Goal: Task Accomplishment & Management: Manage account settings

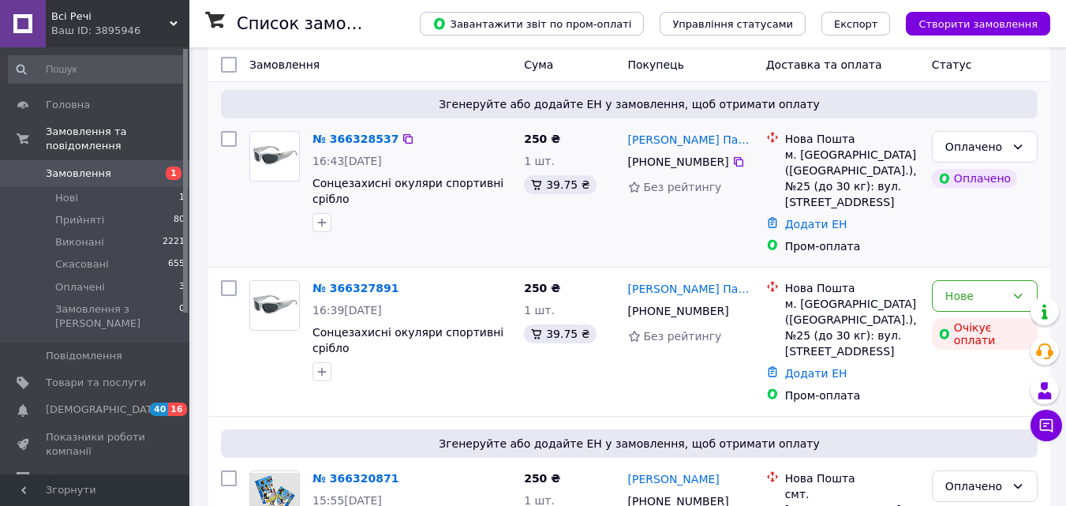
scroll to position [395, 0]
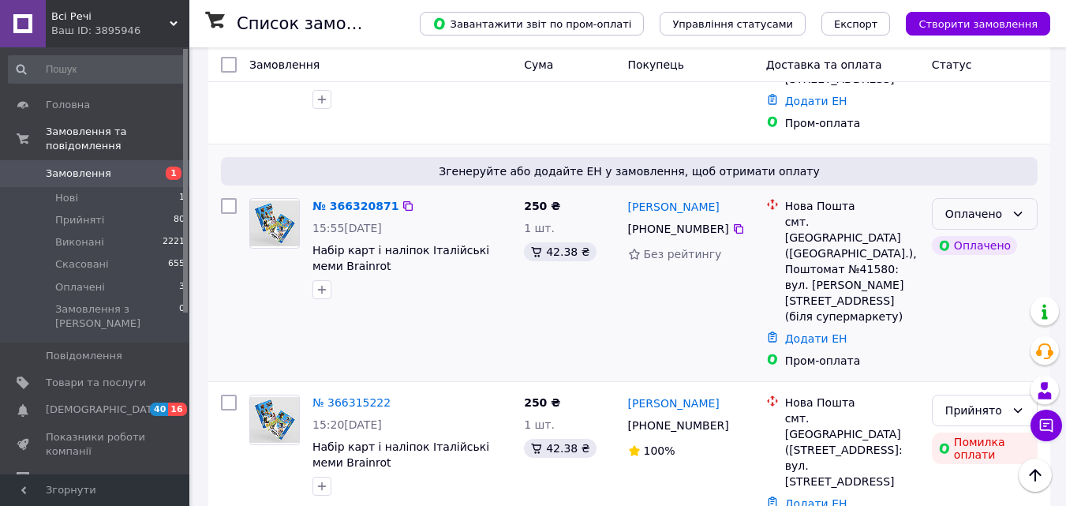
click at [1020, 212] on icon at bounding box center [1018, 214] width 9 height 5
click at [1005, 269] on li "Скасовано" at bounding box center [985, 274] width 104 height 28
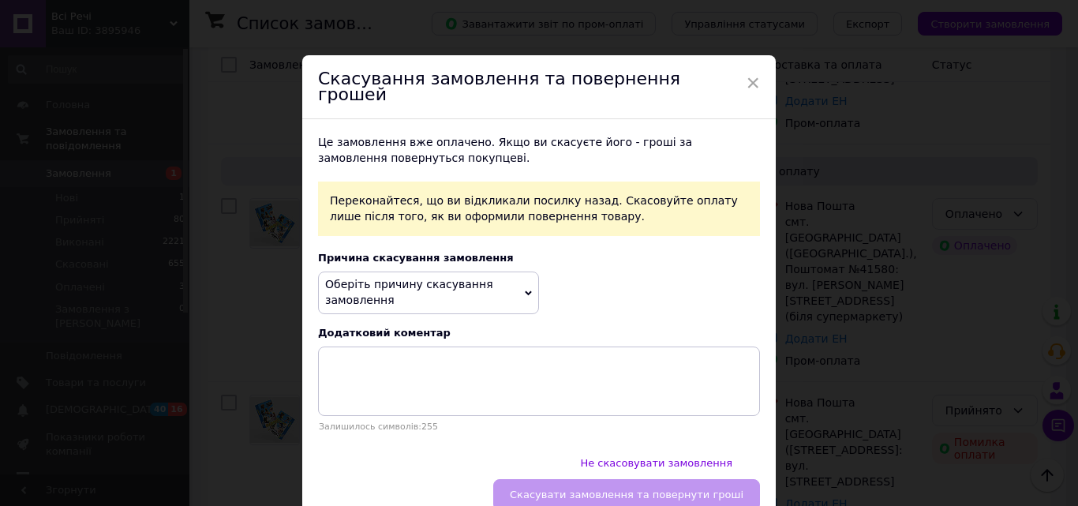
click at [525, 290] on icon at bounding box center [528, 293] width 7 height 7
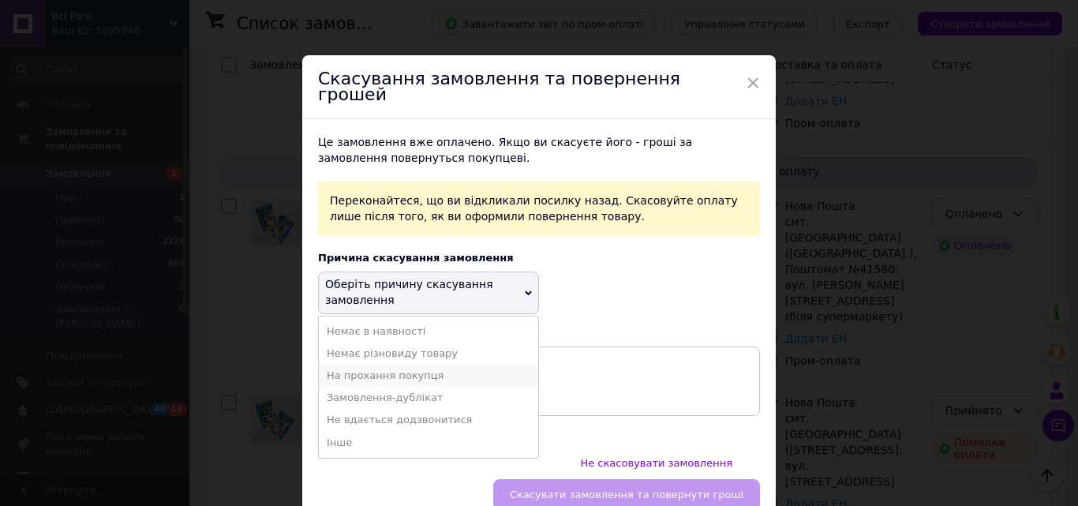
click at [421, 365] on li "На прохання покупця" at bounding box center [428, 376] width 219 height 22
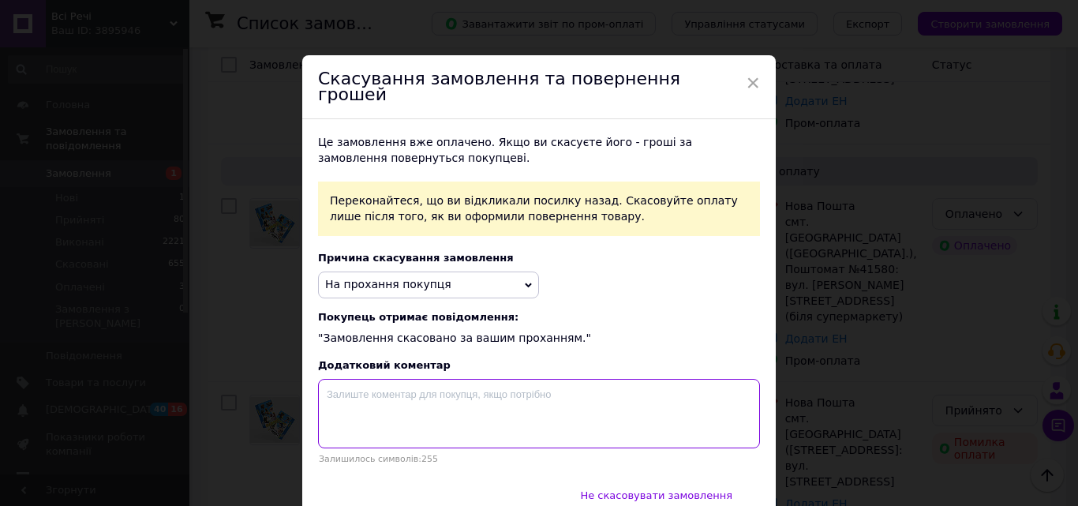
click at [454, 410] on textarea at bounding box center [539, 413] width 442 height 69
type textarea "замовлення дублікат"
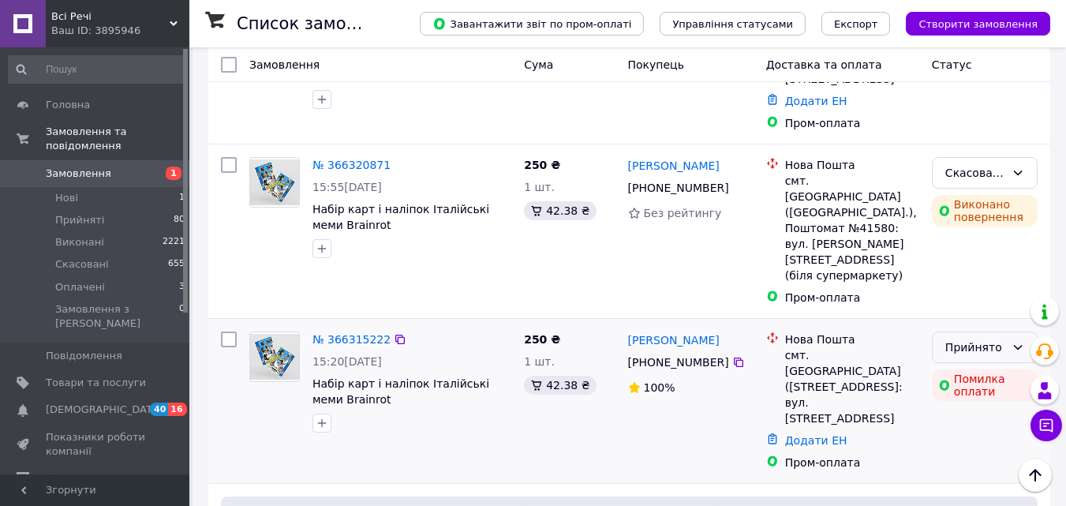
click at [1024, 341] on icon at bounding box center [1018, 347] width 13 height 13
click at [969, 345] on li "Скасовано" at bounding box center [985, 347] width 104 height 28
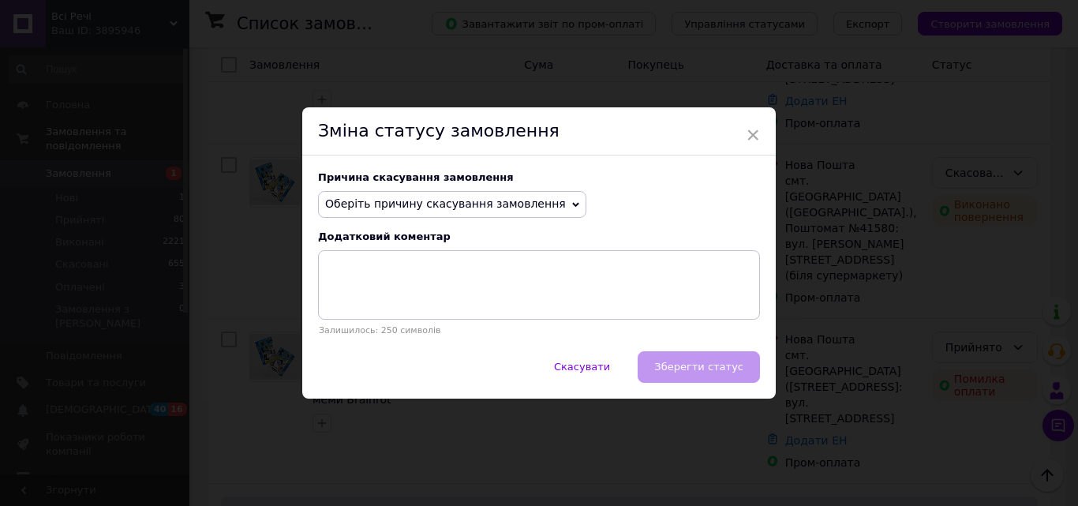
click at [548, 212] on span "Оберіть причину скасування замовлення" at bounding box center [452, 204] width 268 height 27
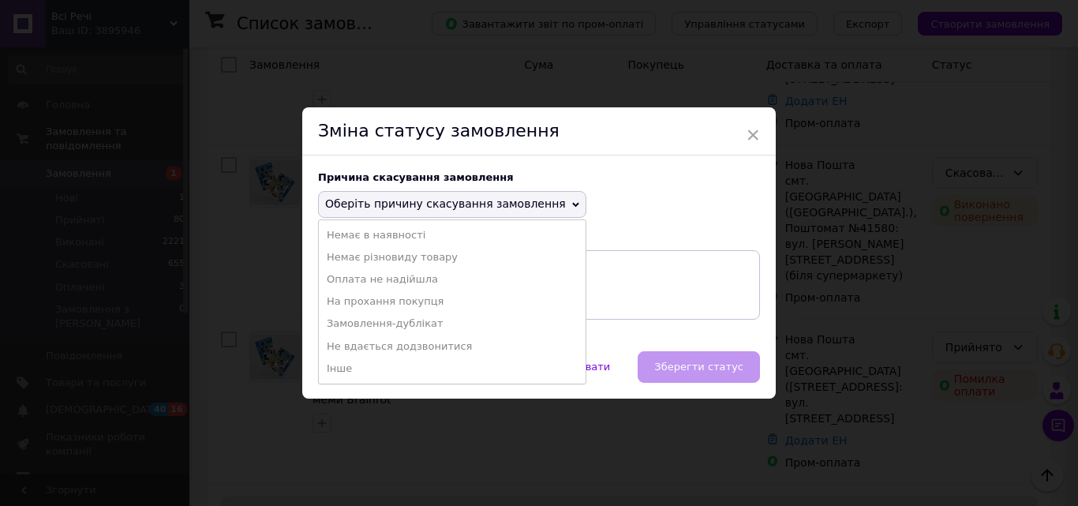
click at [376, 298] on li "На прохання покупця" at bounding box center [452, 301] width 267 height 22
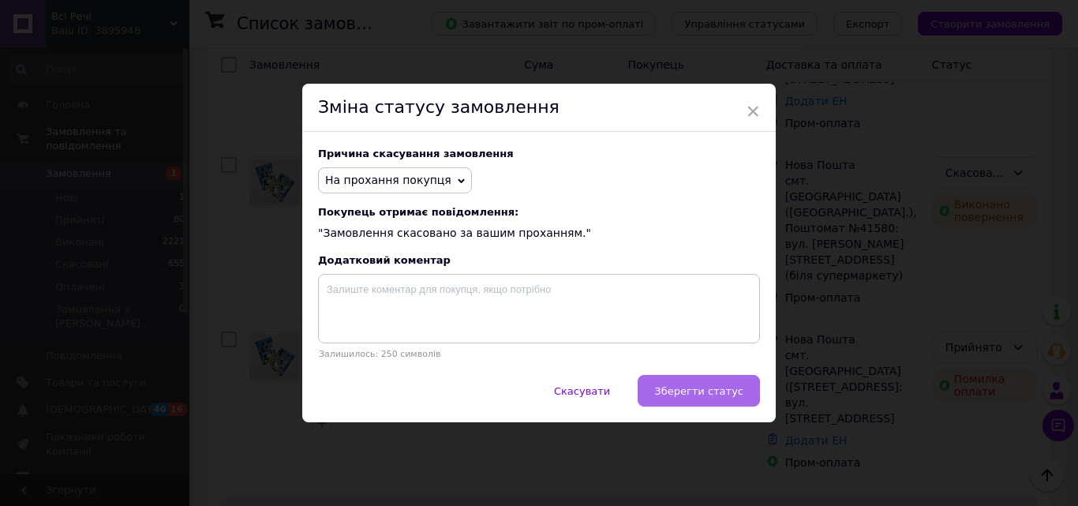
click at [717, 404] on button "Зберегти статус" at bounding box center [699, 391] width 122 height 32
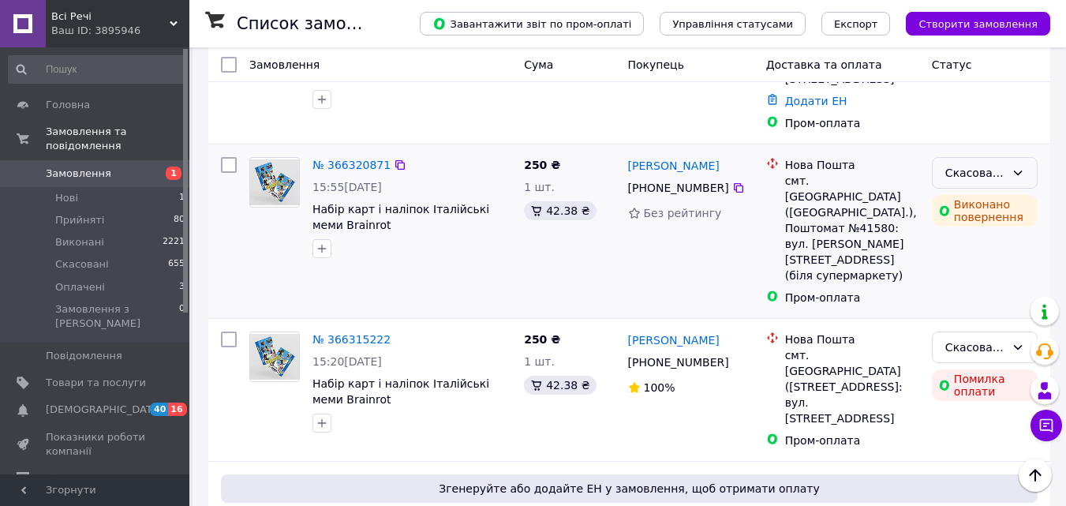
click at [1023, 167] on icon at bounding box center [1018, 173] width 13 height 13
click at [993, 174] on li "Прийнято" at bounding box center [985, 176] width 104 height 28
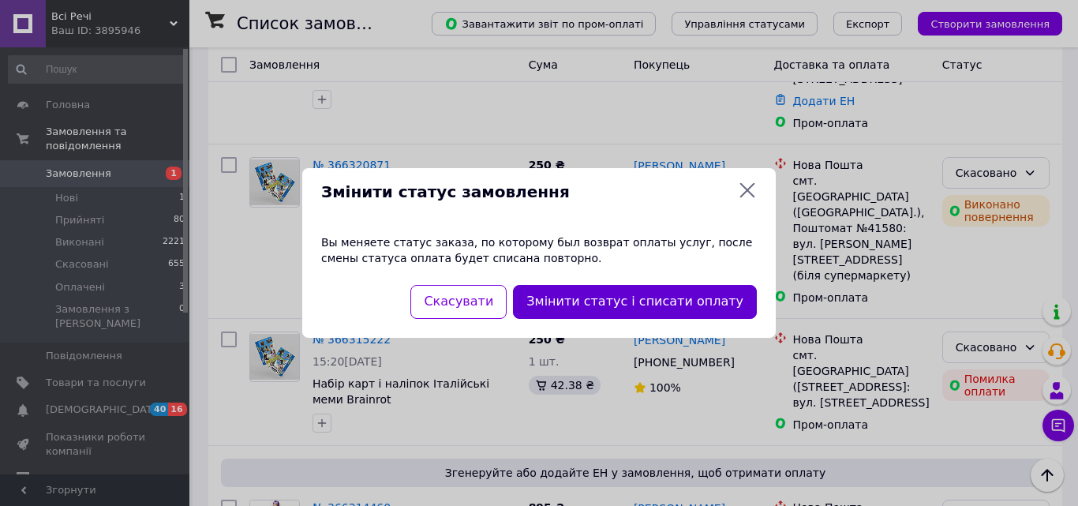
click at [610, 309] on button "Змінити статус і списати оплату" at bounding box center [635, 302] width 244 height 34
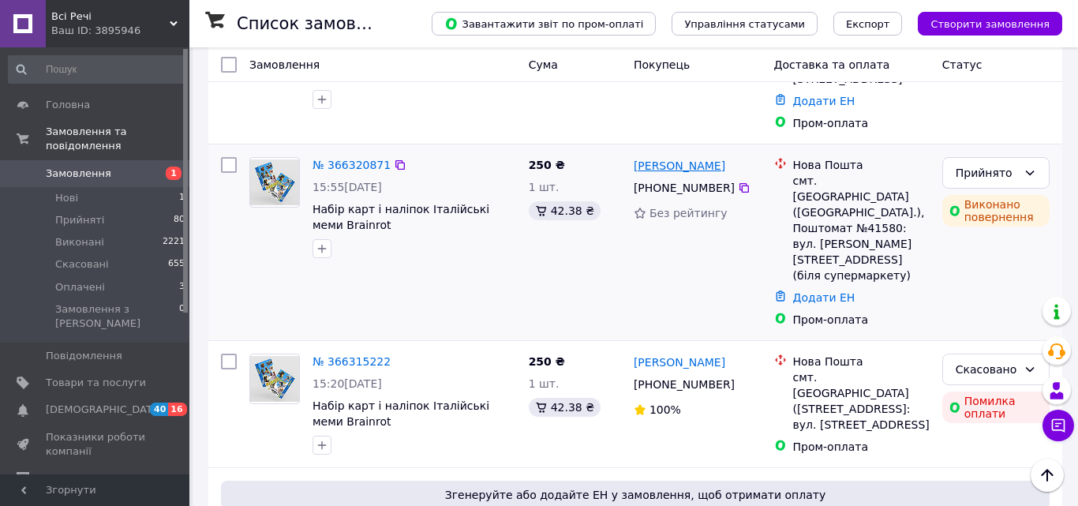
click at [676, 158] on link "[PERSON_NAME]" at bounding box center [680, 166] width 92 height 16
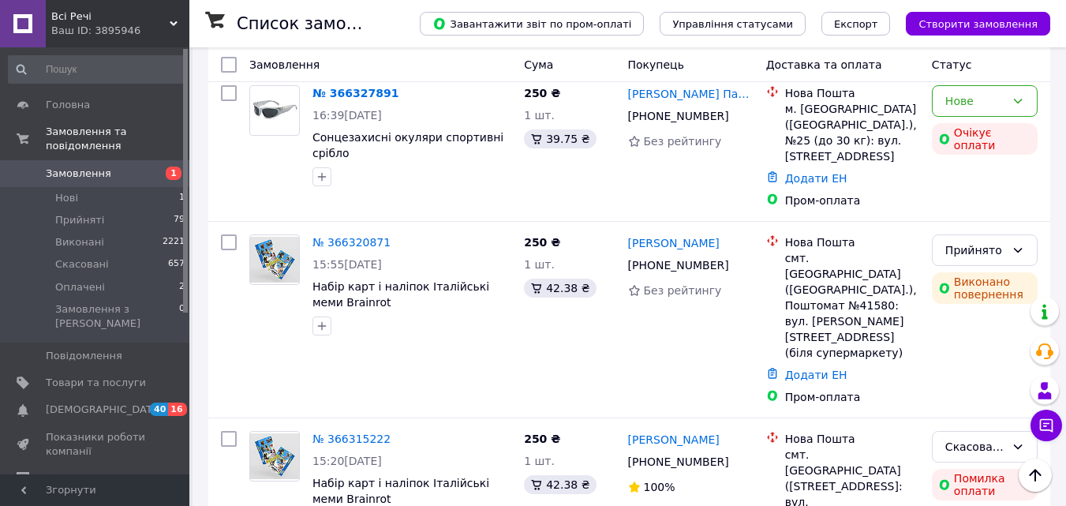
scroll to position [395, 0]
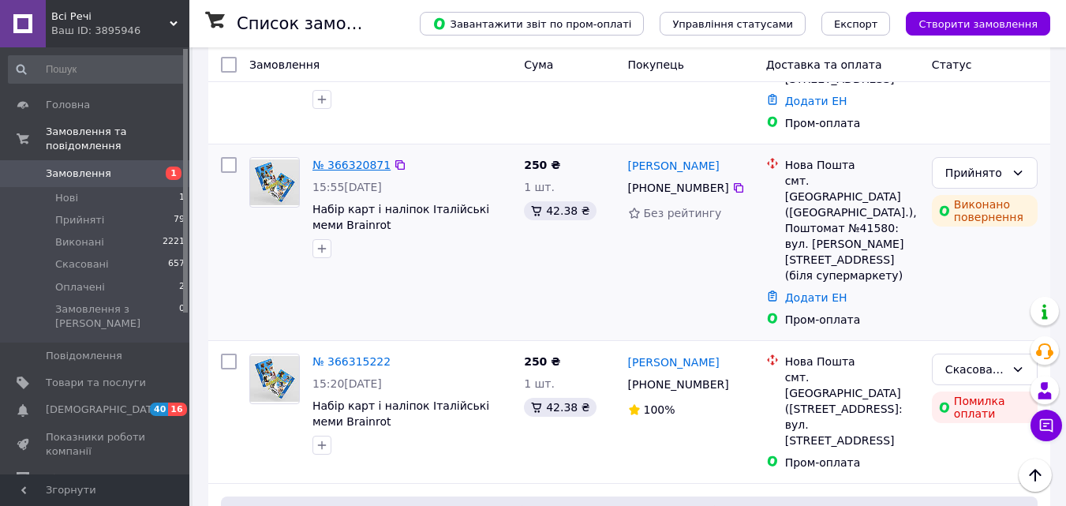
click at [351, 159] on link "№ 366320871" at bounding box center [352, 165] width 78 height 13
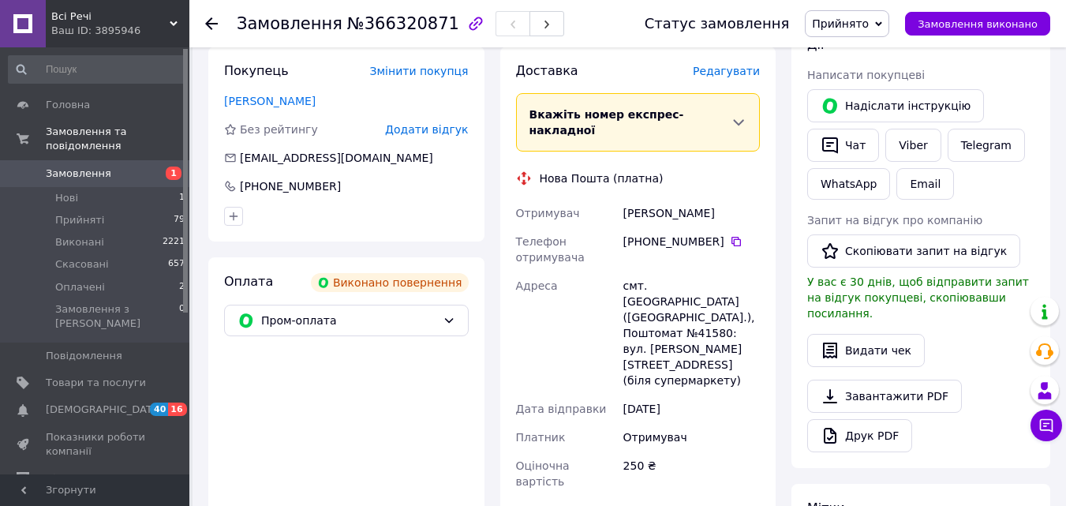
scroll to position [406, 0]
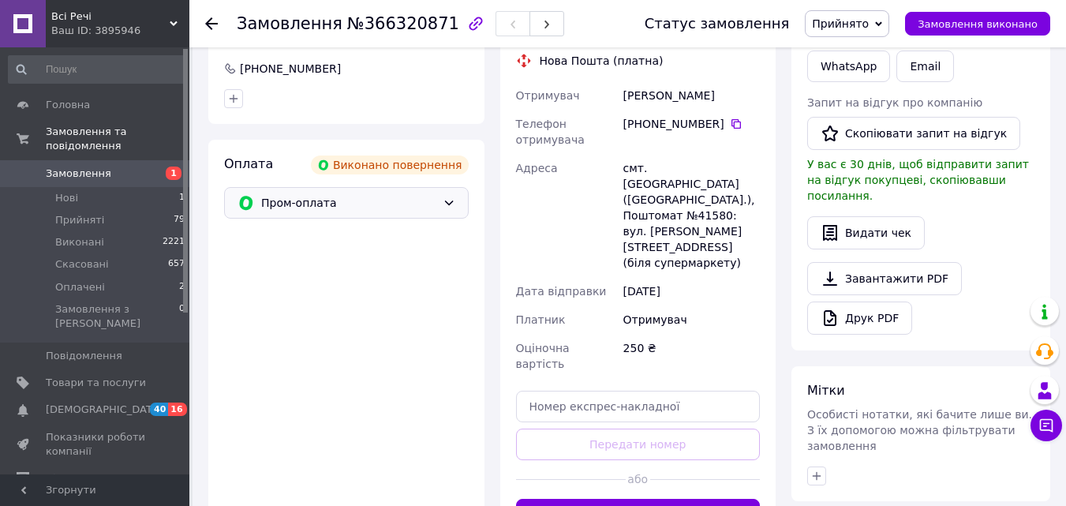
click at [436, 205] on div "Пром-оплата" at bounding box center [349, 202] width 182 height 17
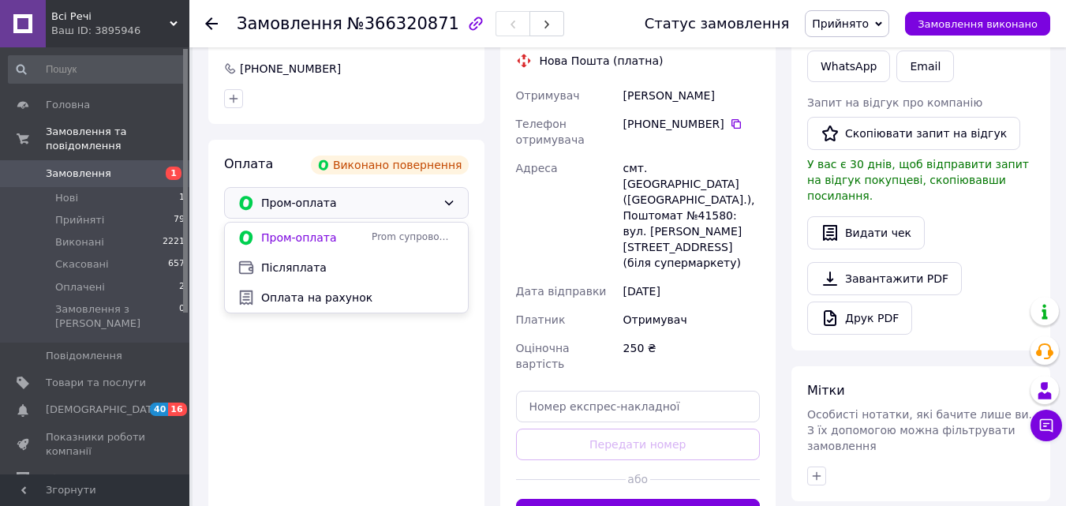
click at [354, 362] on div "Оплата Виконано повернення Пром-оплата" at bounding box center [346, 343] width 276 height 406
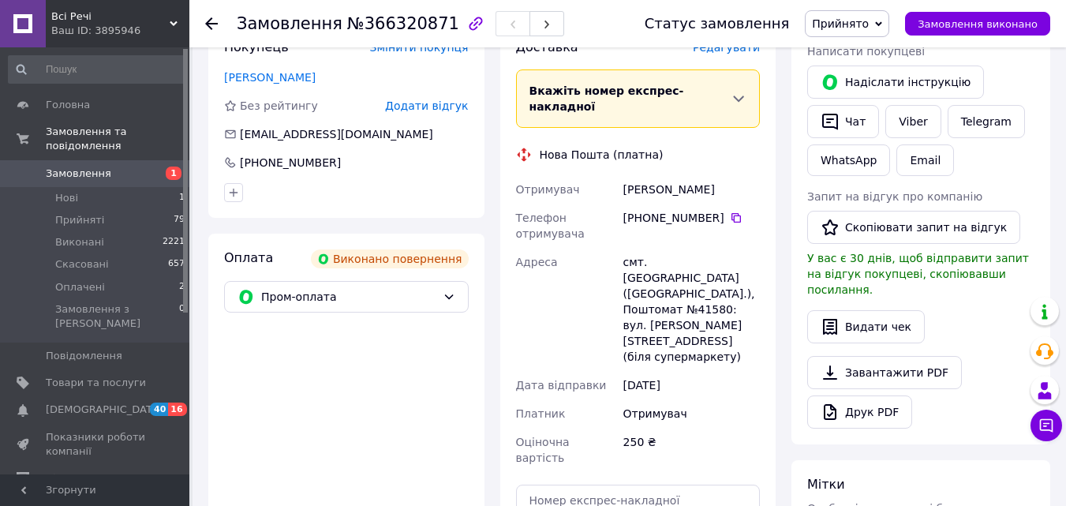
scroll to position [328, 0]
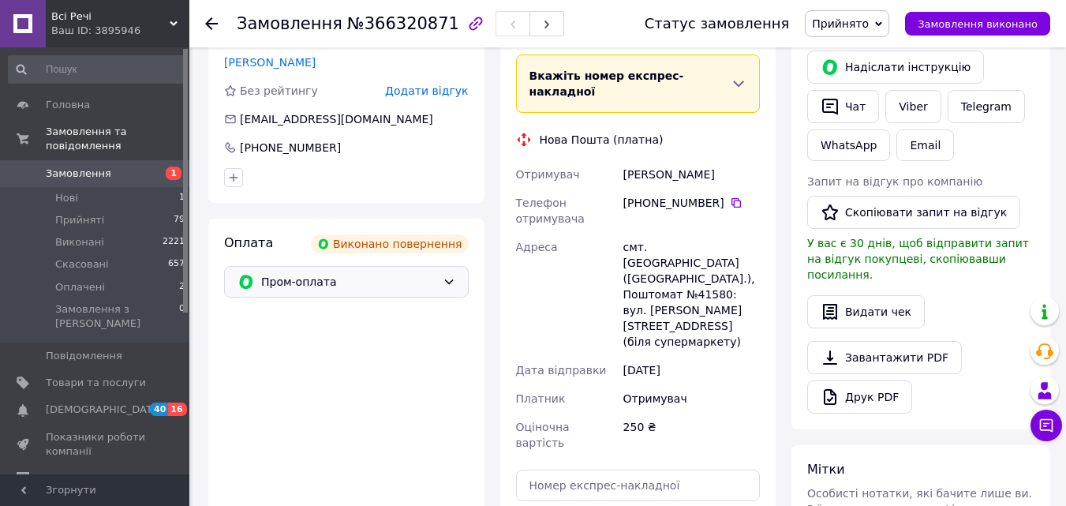
click at [449, 285] on icon at bounding box center [449, 281] width 13 height 13
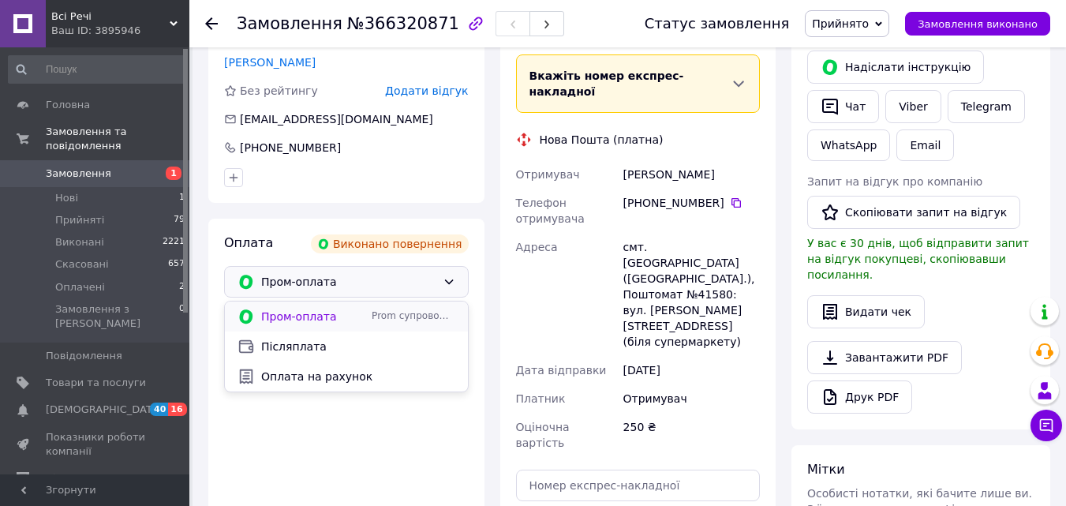
click at [286, 319] on span "Пром-оплата" at bounding box center [313, 317] width 104 height 16
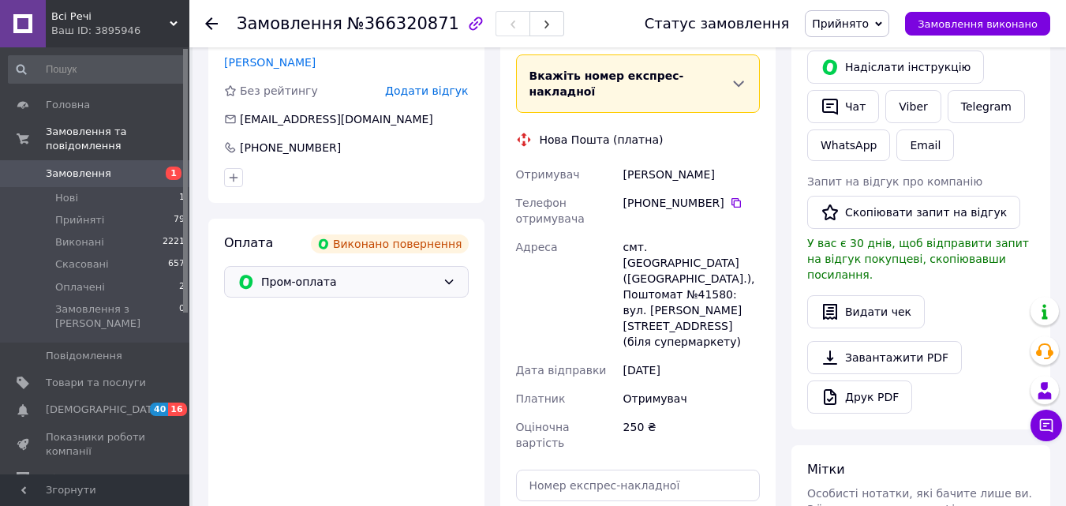
click at [455, 283] on div "Пром-оплата" at bounding box center [346, 282] width 245 height 32
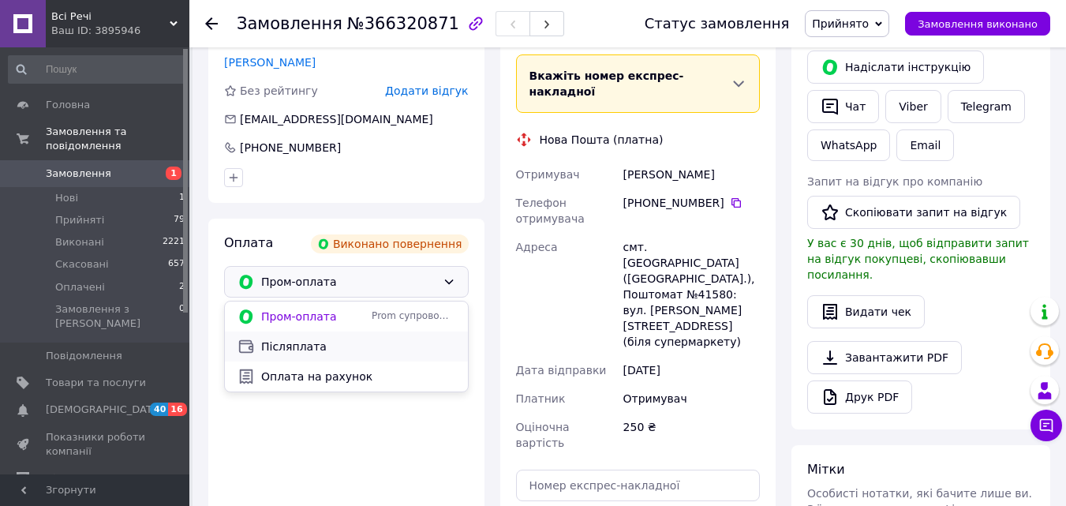
click at [299, 349] on span "Післяплата" at bounding box center [358, 347] width 194 height 16
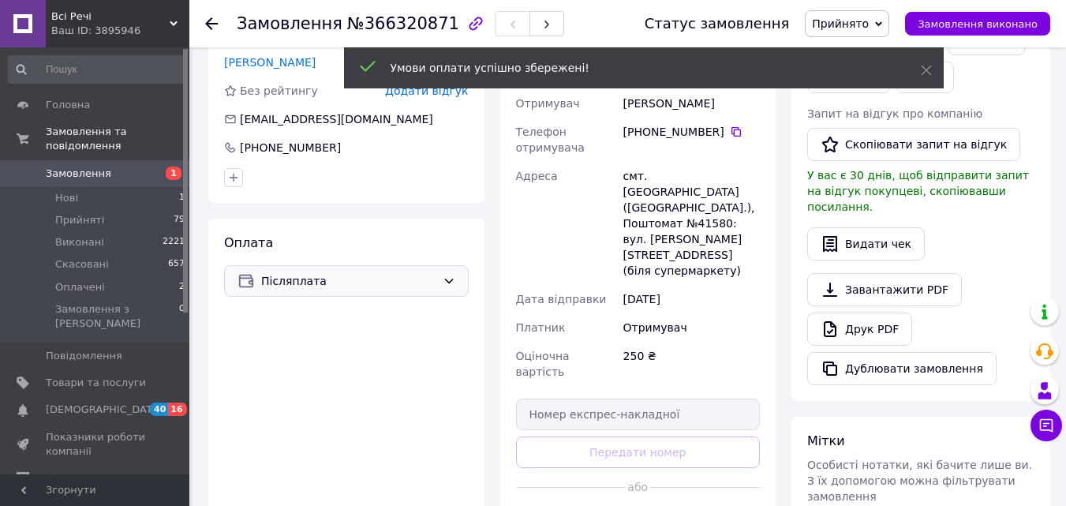
click at [449, 280] on icon at bounding box center [449, 281] width 13 height 13
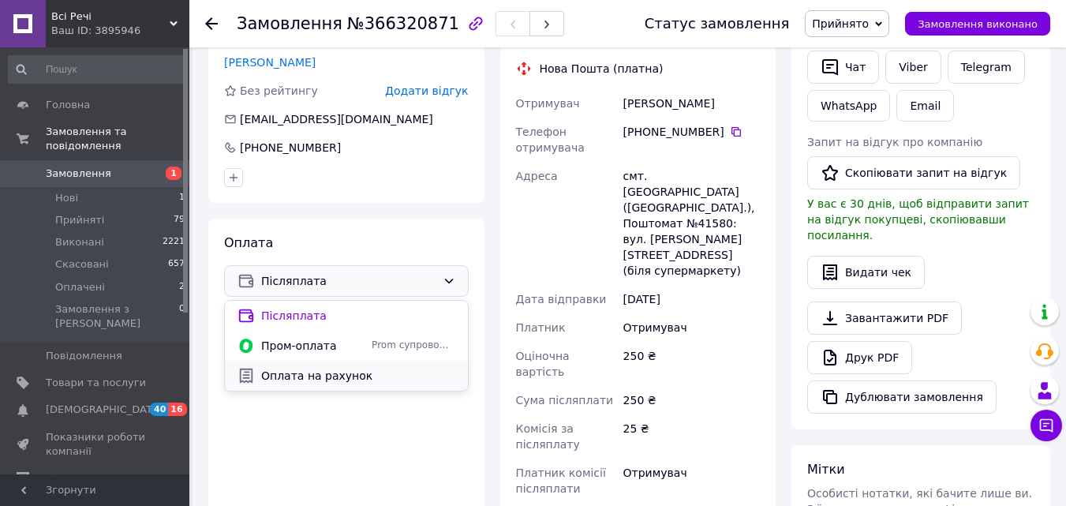
click at [309, 373] on span "Оплата на рахунок" at bounding box center [358, 376] width 194 height 16
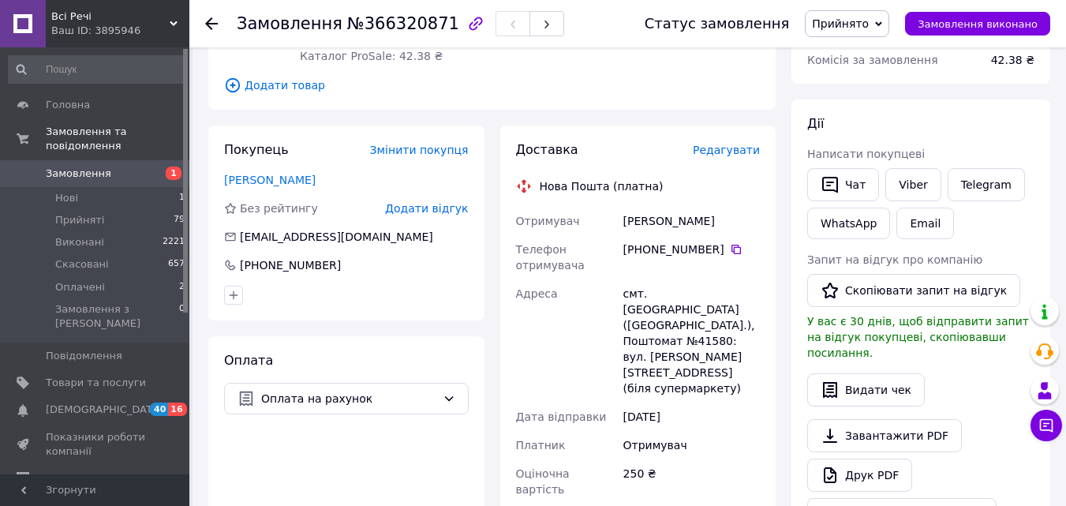
scroll to position [237, 0]
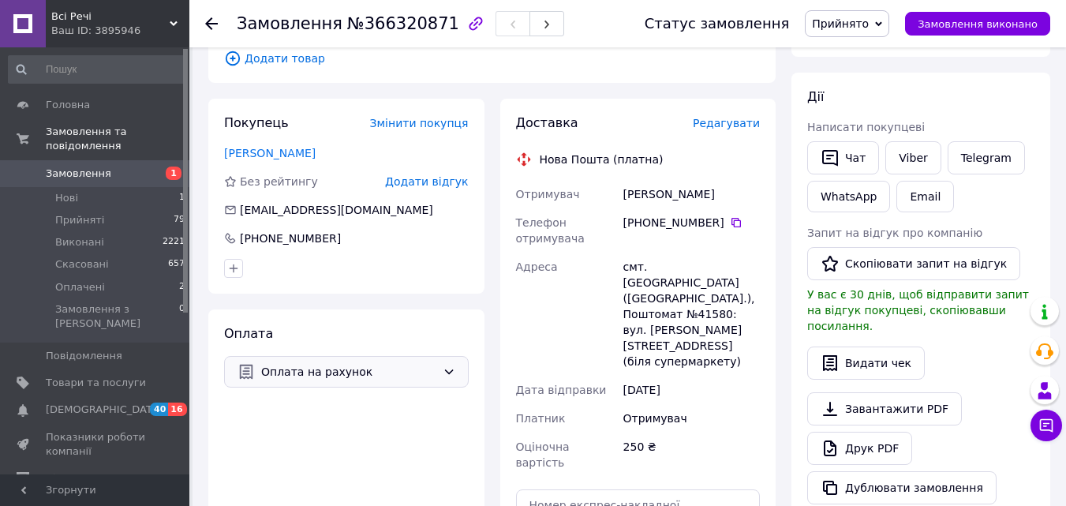
click at [450, 374] on icon at bounding box center [449, 371] width 13 height 13
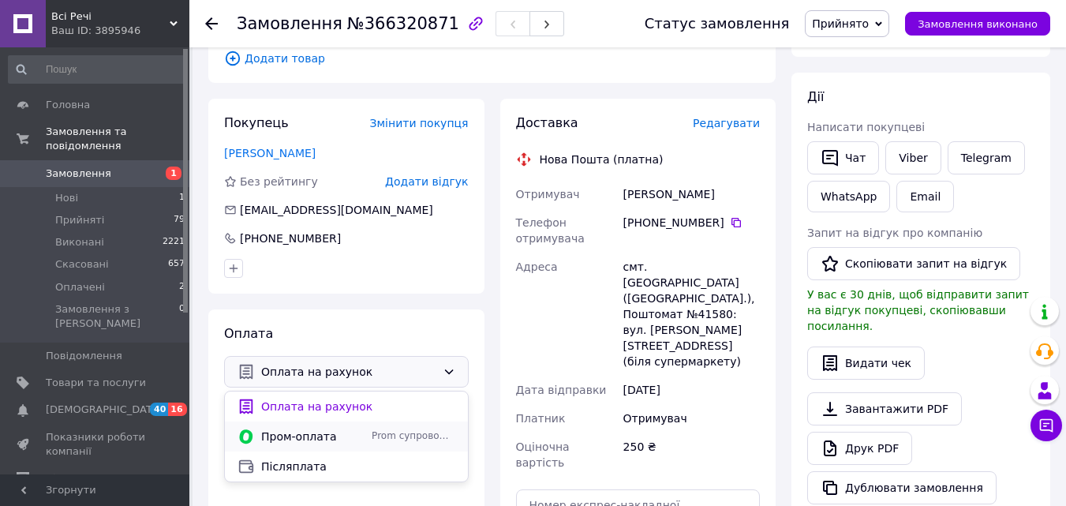
click at [297, 437] on span "Пром-оплата" at bounding box center [313, 437] width 104 height 16
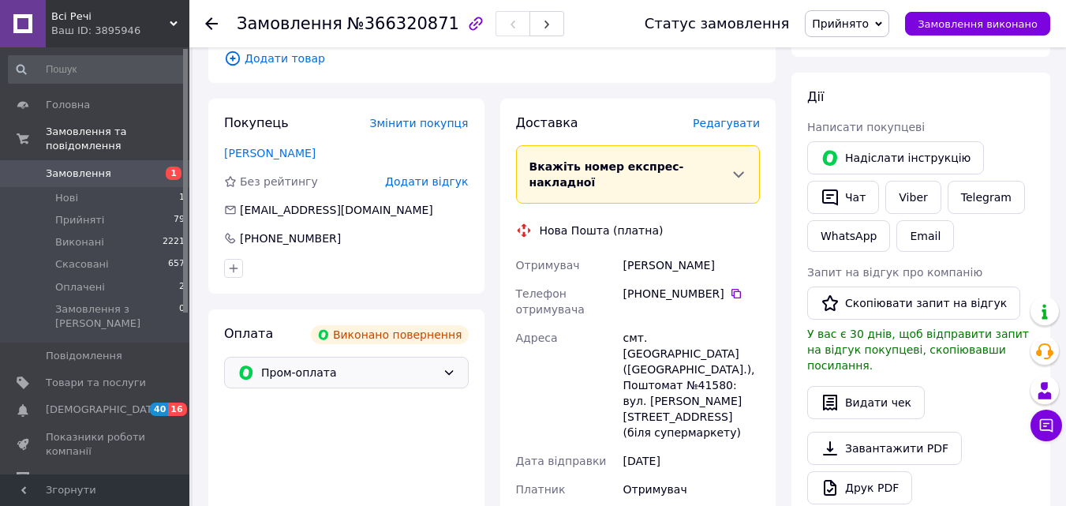
click at [445, 380] on div "Пром-оплата" at bounding box center [346, 373] width 245 height 32
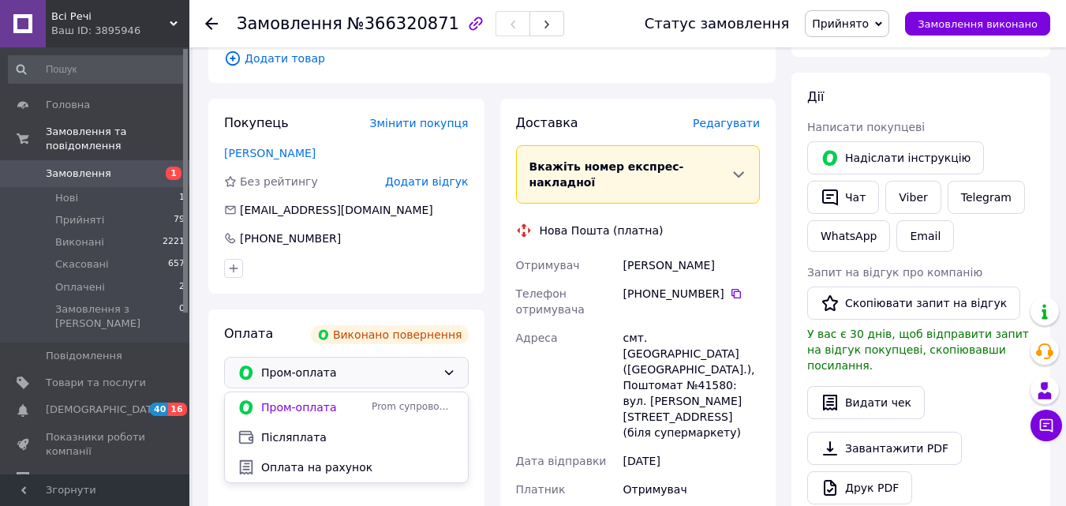
click at [282, 436] on span "Післяплата" at bounding box center [358, 437] width 194 height 16
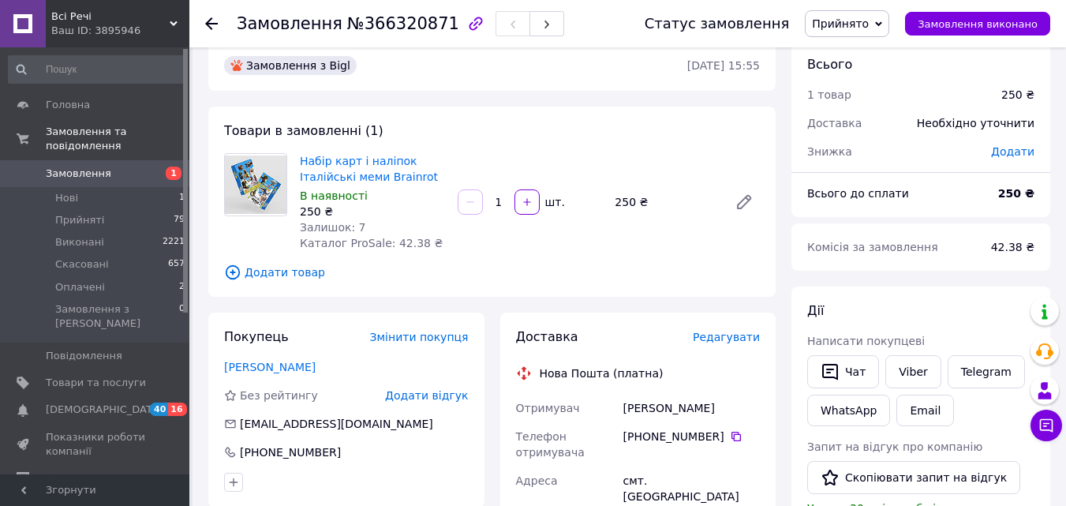
scroll to position [0, 0]
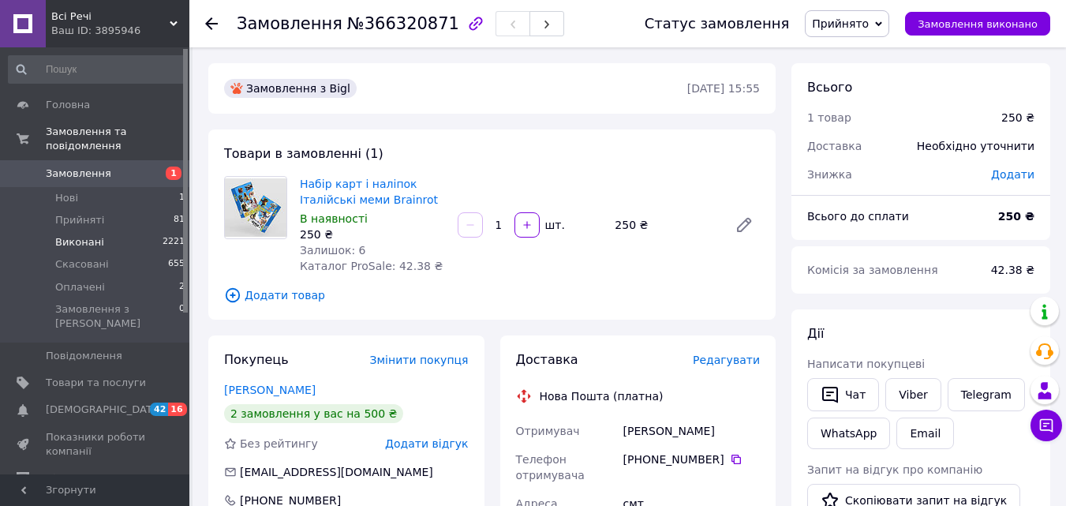
scroll to position [69, 0]
click at [94, 213] on span "Прийняті" at bounding box center [79, 220] width 49 height 14
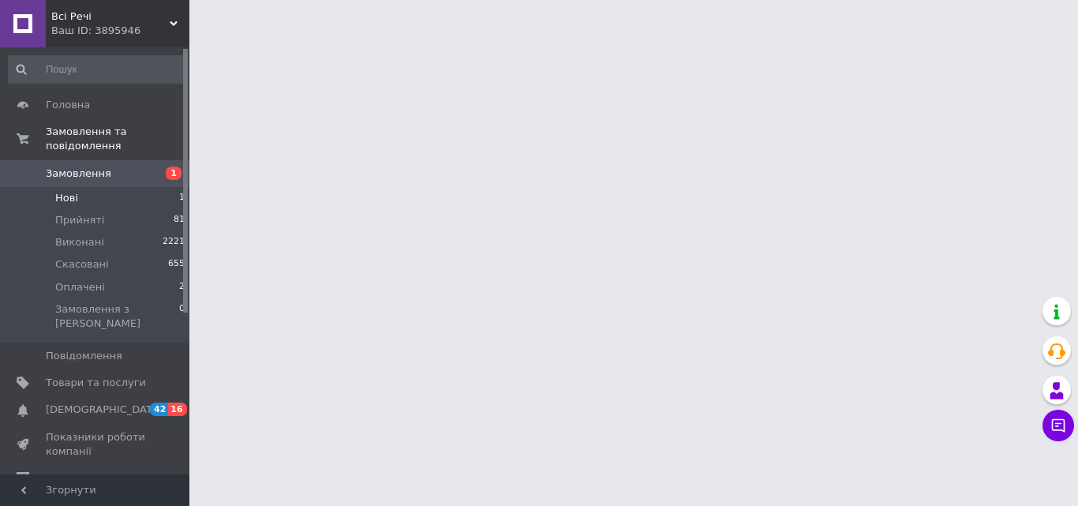
click at [77, 187] on li "Нові 1" at bounding box center [97, 198] width 194 height 22
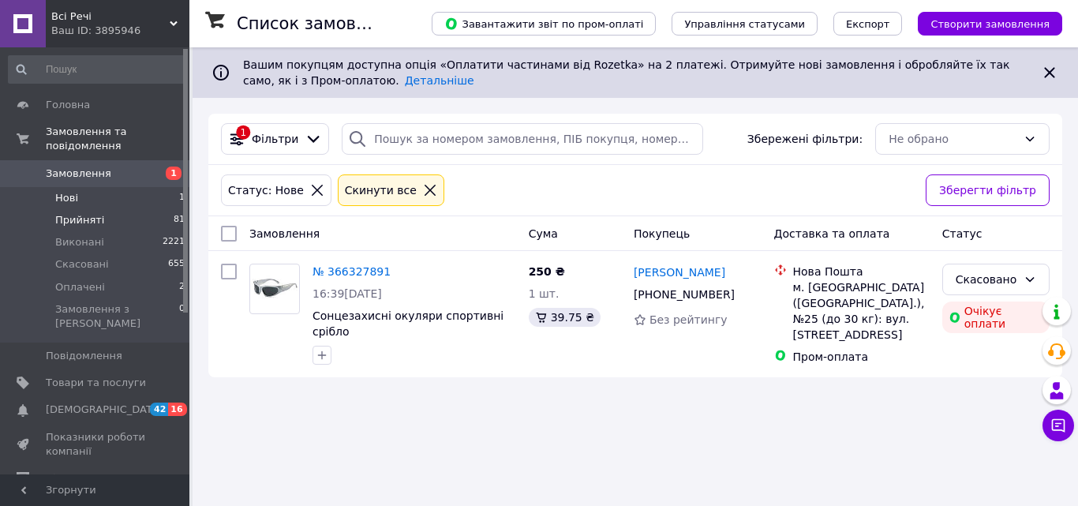
click at [89, 213] on span "Прийняті" at bounding box center [79, 220] width 49 height 14
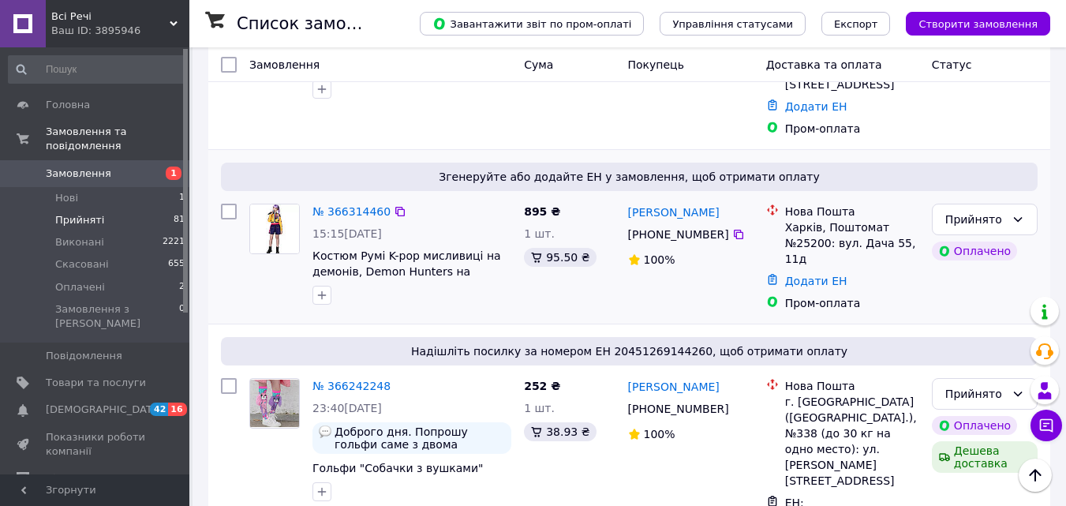
scroll to position [316, 0]
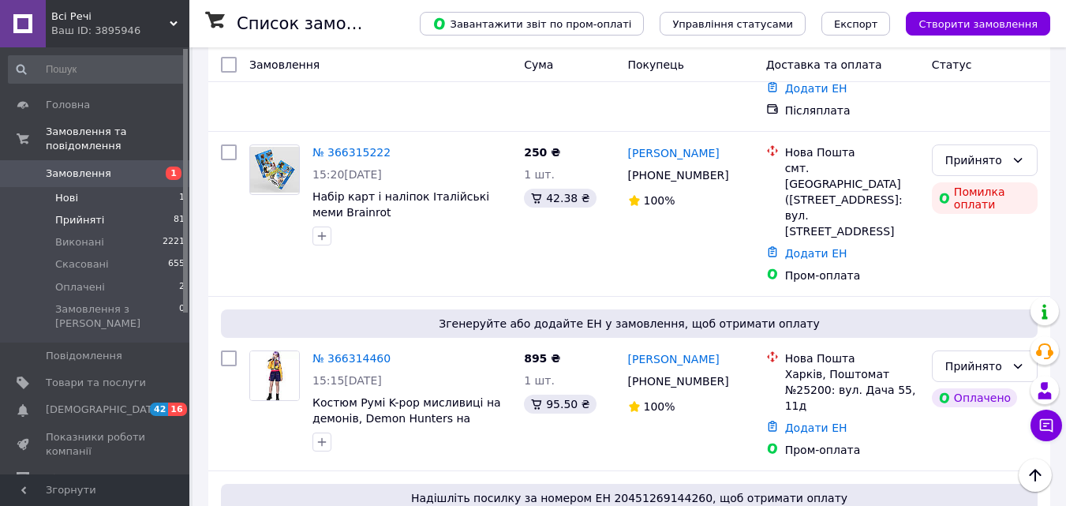
click at [70, 191] on span "Нові" at bounding box center [66, 198] width 23 height 14
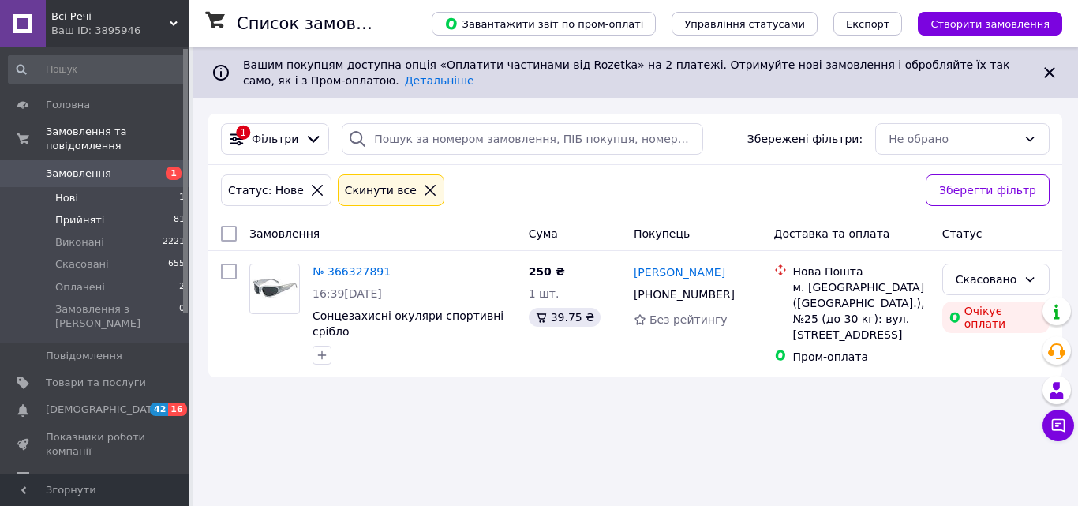
click at [81, 215] on li "Прийняті 81" at bounding box center [97, 220] width 194 height 22
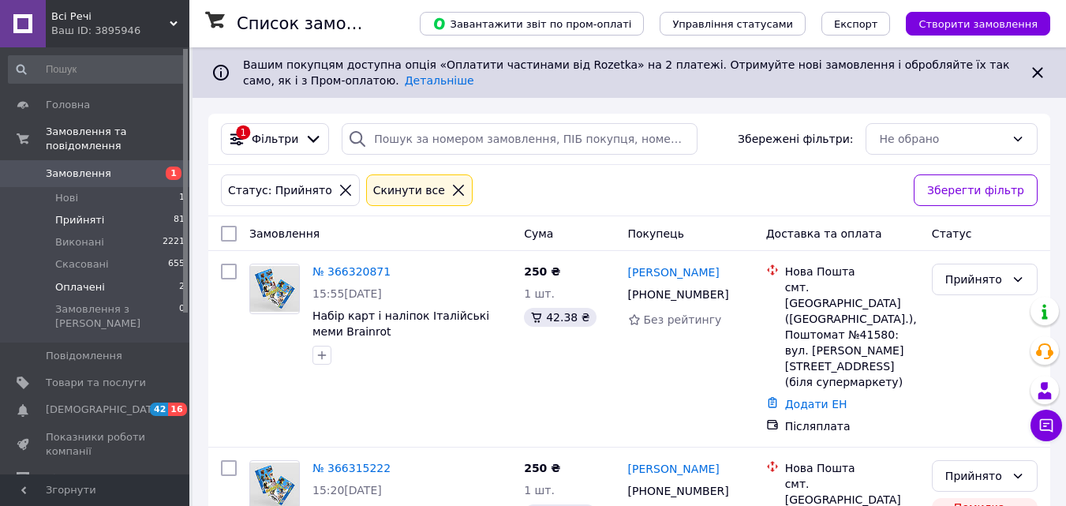
click at [77, 276] on li "Оплачені 2" at bounding box center [97, 287] width 194 height 22
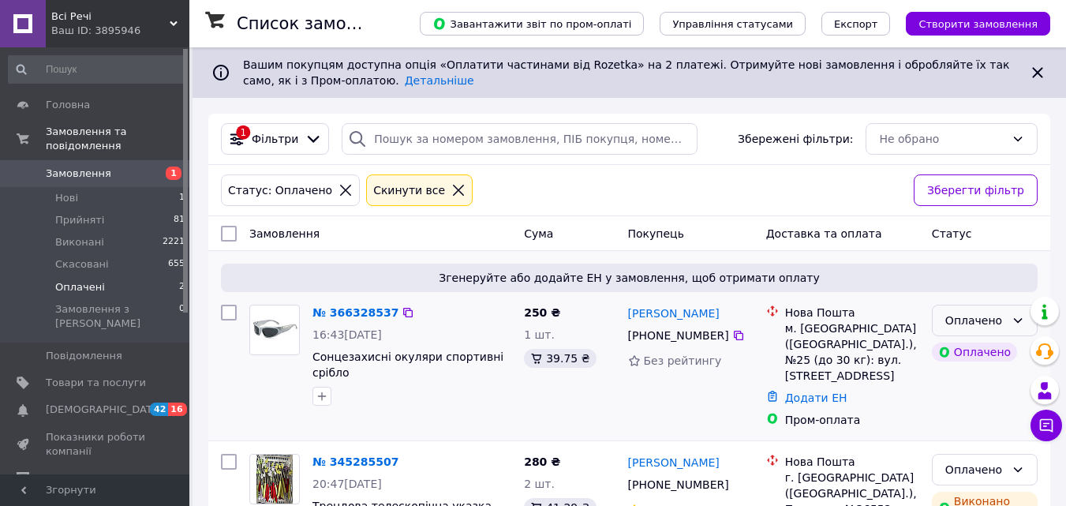
click at [1013, 328] on div "Оплачено" at bounding box center [985, 321] width 106 height 32
click at [984, 354] on li "Прийнято" at bounding box center [985, 355] width 104 height 28
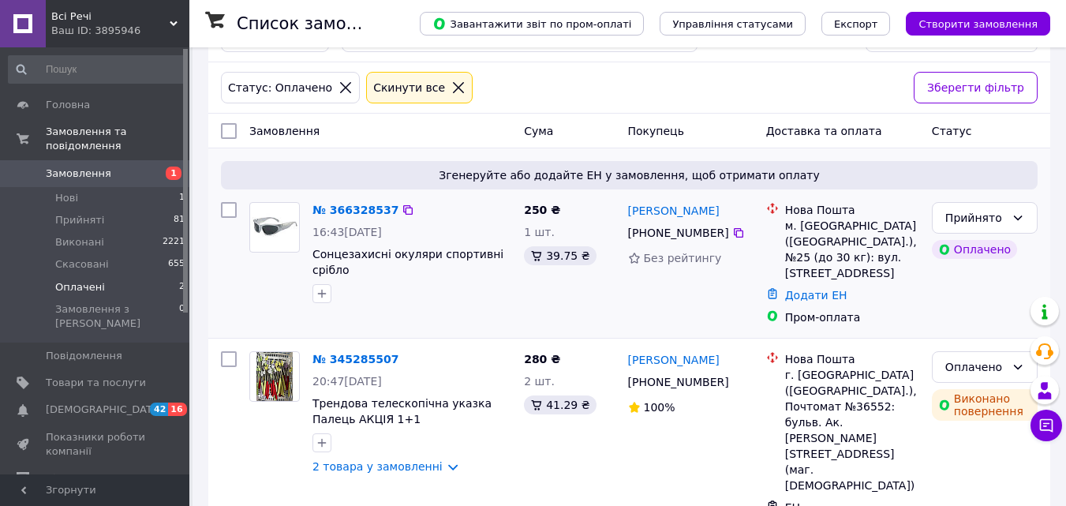
scroll to position [107, 0]
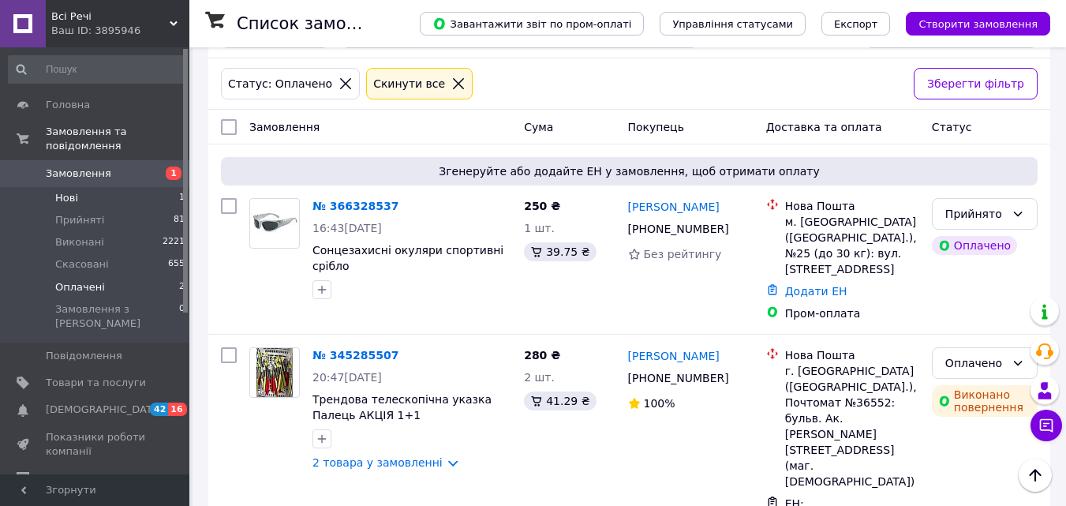
click at [91, 187] on li "Нові 1" at bounding box center [97, 198] width 194 height 22
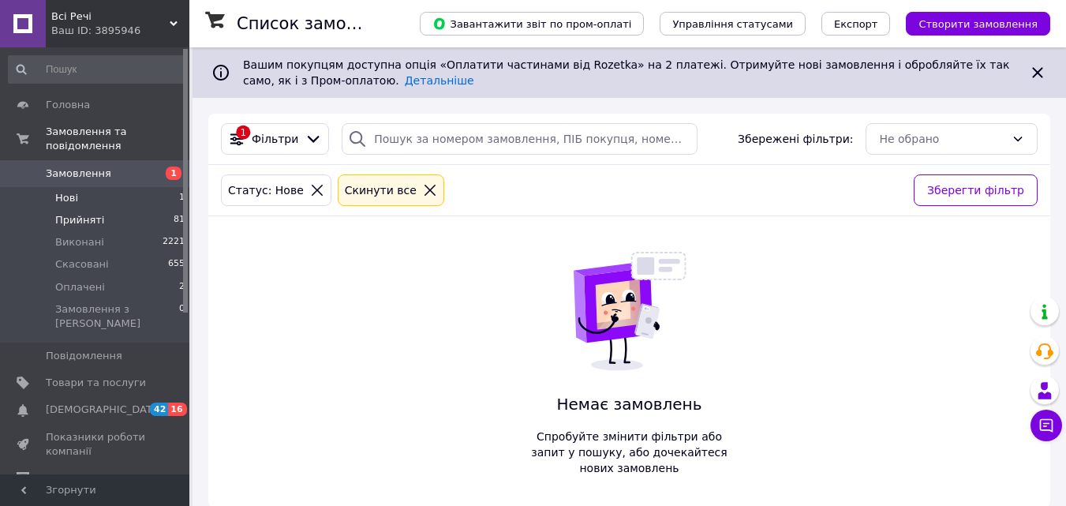
click at [97, 213] on span "Прийняті" at bounding box center [79, 220] width 49 height 14
